Goal: Task Accomplishment & Management: Complete application form

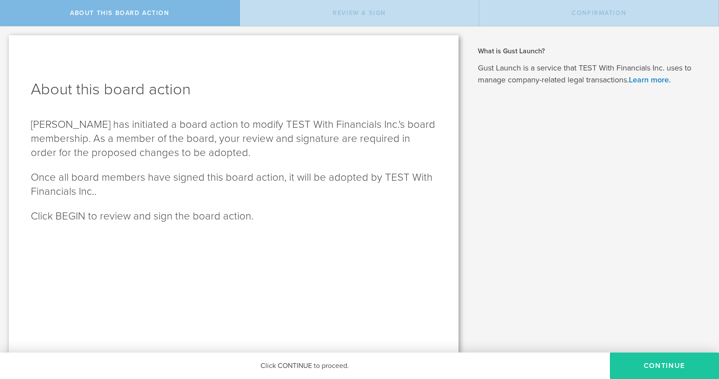
click at [644, 361] on button "Continue" at bounding box center [664, 365] width 109 height 26
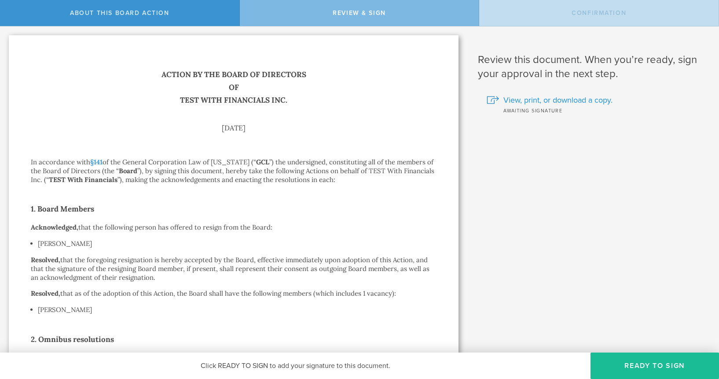
click at [527, 104] on span "View, print, or download a copy." at bounding box center [558, 99] width 109 height 11
click at [619, 364] on button "Ready to Sign" at bounding box center [655, 365] width 129 height 26
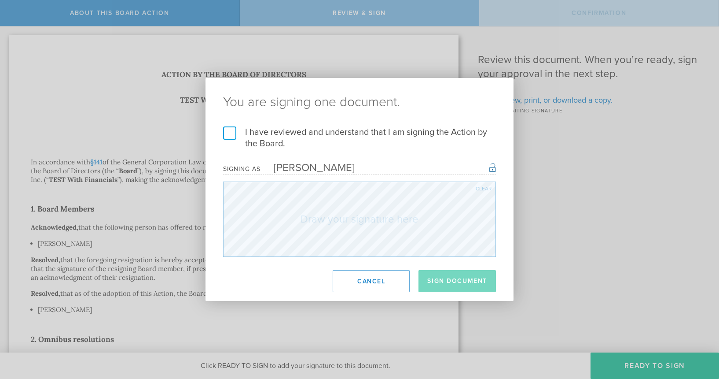
click at [269, 135] on label "I have reviewed and understand that I am signing the Action by the Board." at bounding box center [359, 137] width 273 height 23
click at [0, 0] on input "I have reviewed and understand that I am signing the Action by the Board." at bounding box center [0, 0] width 0 height 0
click at [465, 277] on button "Sign Document" at bounding box center [457, 281] width 77 height 22
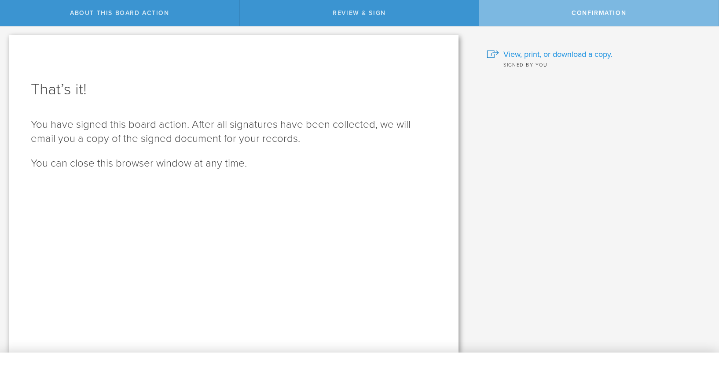
click at [547, 54] on span "View, print, or download a copy." at bounding box center [558, 53] width 109 height 11
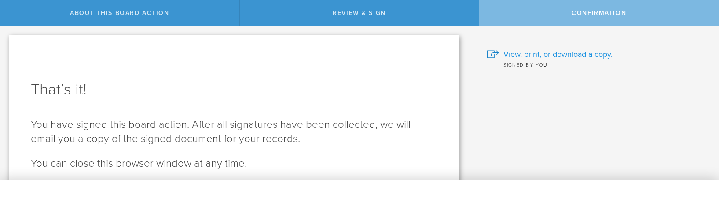
click at [541, 53] on span "View, print, or download a copy." at bounding box center [558, 53] width 109 height 11
click at [582, 102] on div "What is Gust Launch? Gust Launch is a service that TEST With Financials Inc. us…" at bounding box center [593, 119] width 252 height 186
